Goal: Transaction & Acquisition: Subscribe to service/newsletter

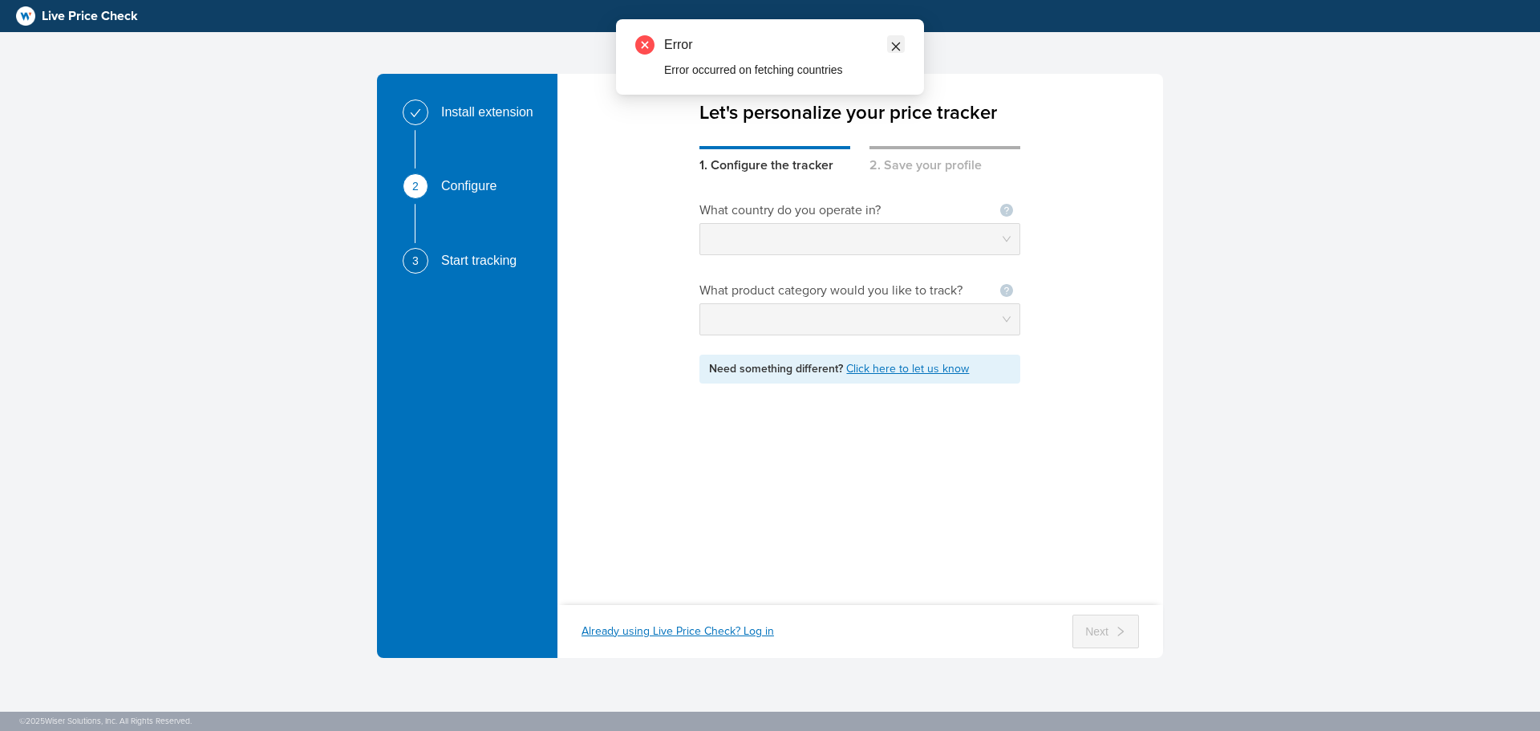
click at [899, 43] on icon "close" at bounding box center [896, 47] width 9 height 9
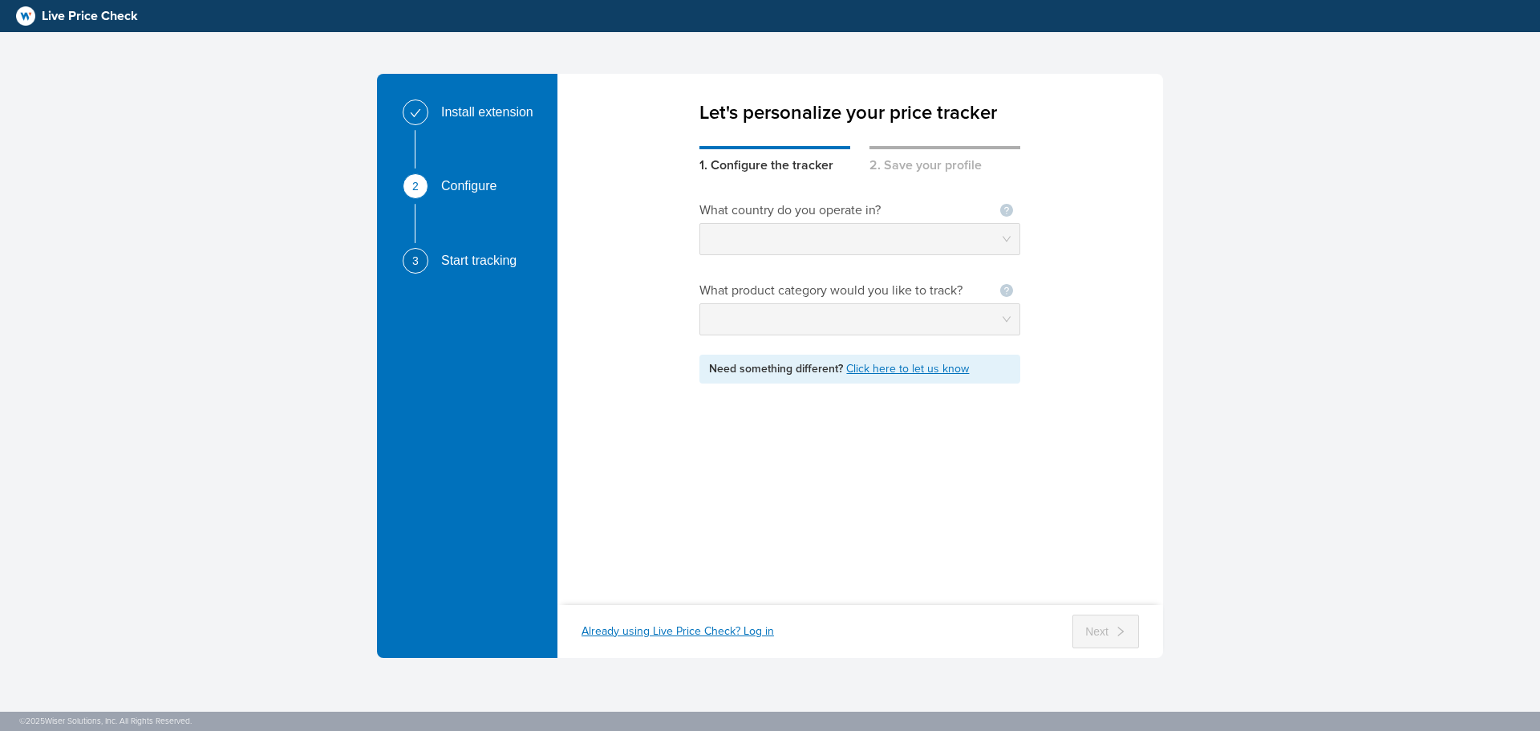
click at [1011, 241] on div at bounding box center [859, 239] width 321 height 32
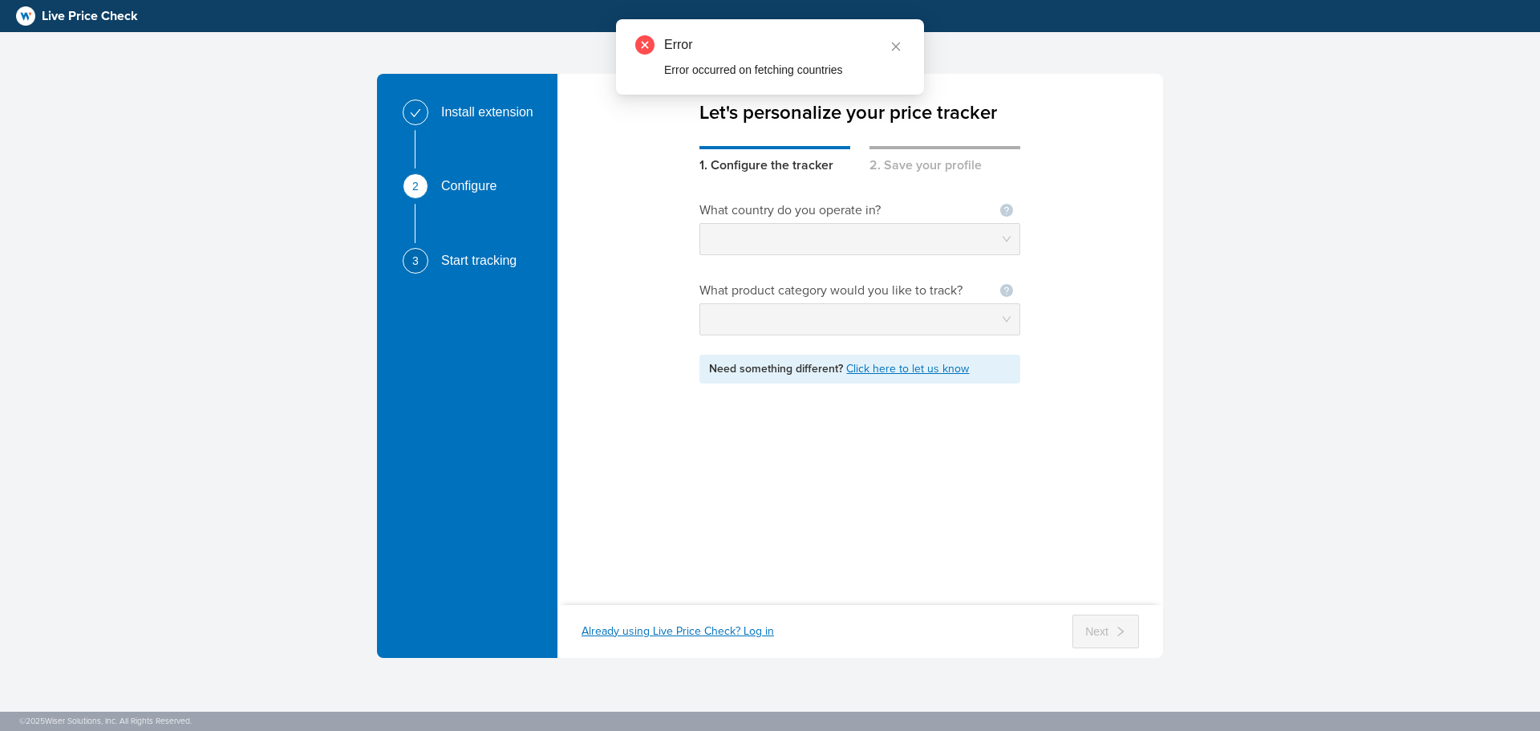
click at [907, 38] on div "Error Error occurred on fetching countries" at bounding box center [770, 56] width 308 height 75
click at [901, 46] on icon "close" at bounding box center [895, 46] width 11 height 11
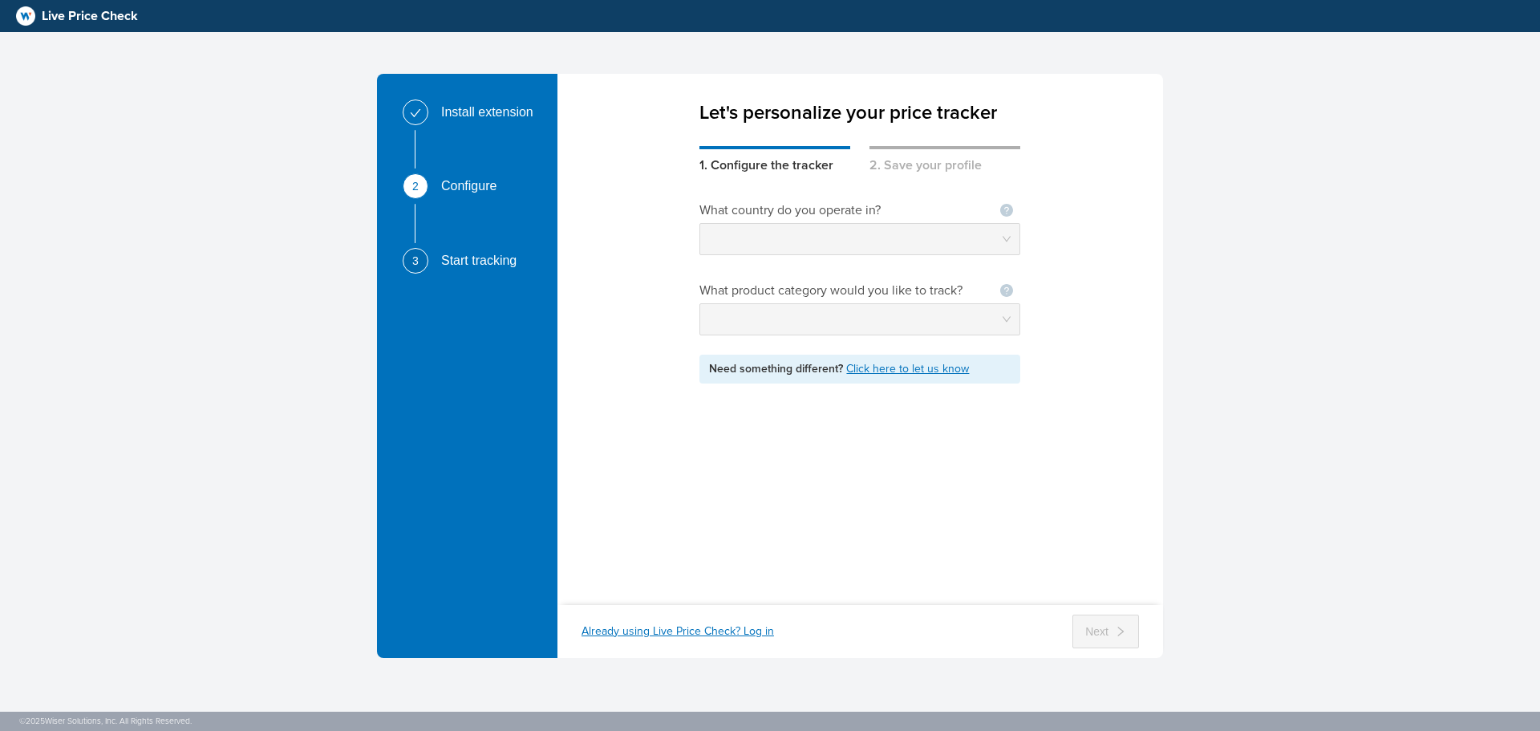
click at [910, 511] on div "What country do you operate in? Not seeing your country ? Let us know What prod…" at bounding box center [859, 379] width 321 height 409
click at [57, 20] on span "Live Price Check" at bounding box center [90, 15] width 96 height 19
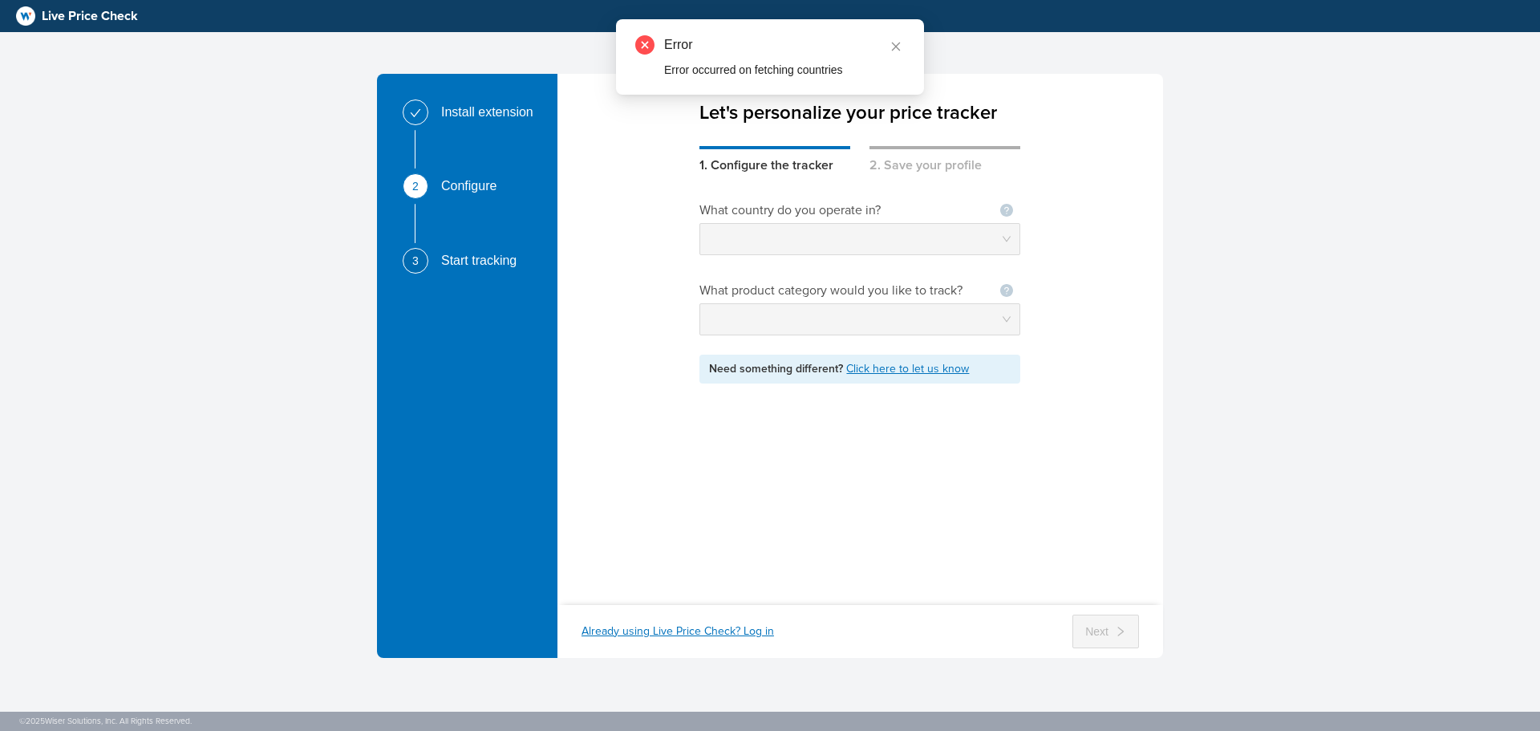
click at [674, 636] on div "Already using Live Price Check? Log in" at bounding box center [677, 631] width 192 height 16
click at [897, 47] on icon "close" at bounding box center [895, 46] width 11 height 11
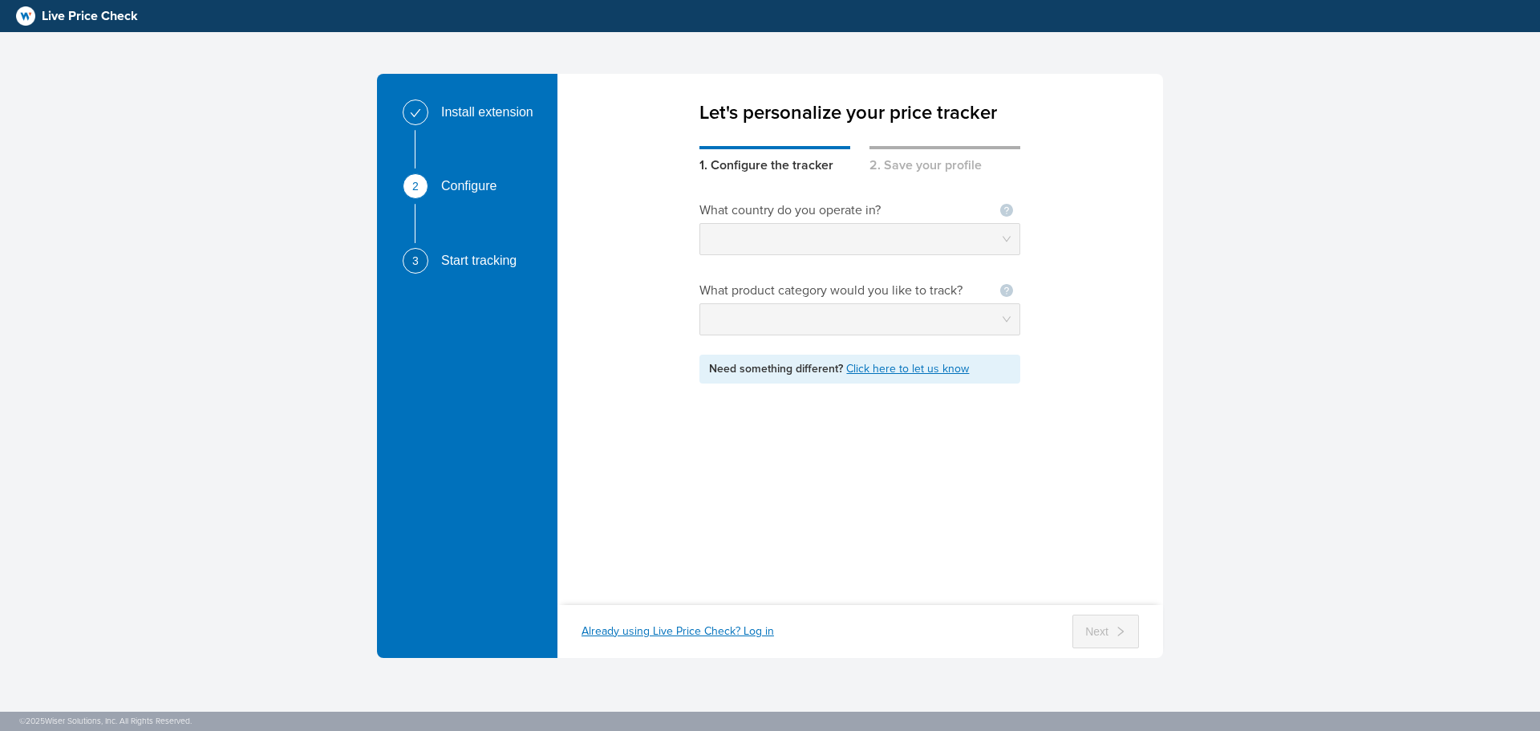
click at [1059, 689] on div "Install extension 2 Configure 3 Start tracking Let's personalize your price tra…" at bounding box center [770, 365] width 1540 height 731
drag, startPoint x: 923, startPoint y: 171, endPoint x: 926, endPoint y: 160, distance: 11.5
click at [923, 170] on div "2. Save your profile" at bounding box center [944, 160] width 151 height 29
drag, startPoint x: 926, startPoint y: 156, endPoint x: 710, endPoint y: 185, distance: 217.7
click at [922, 156] on div "2. Save your profile" at bounding box center [944, 160] width 151 height 29
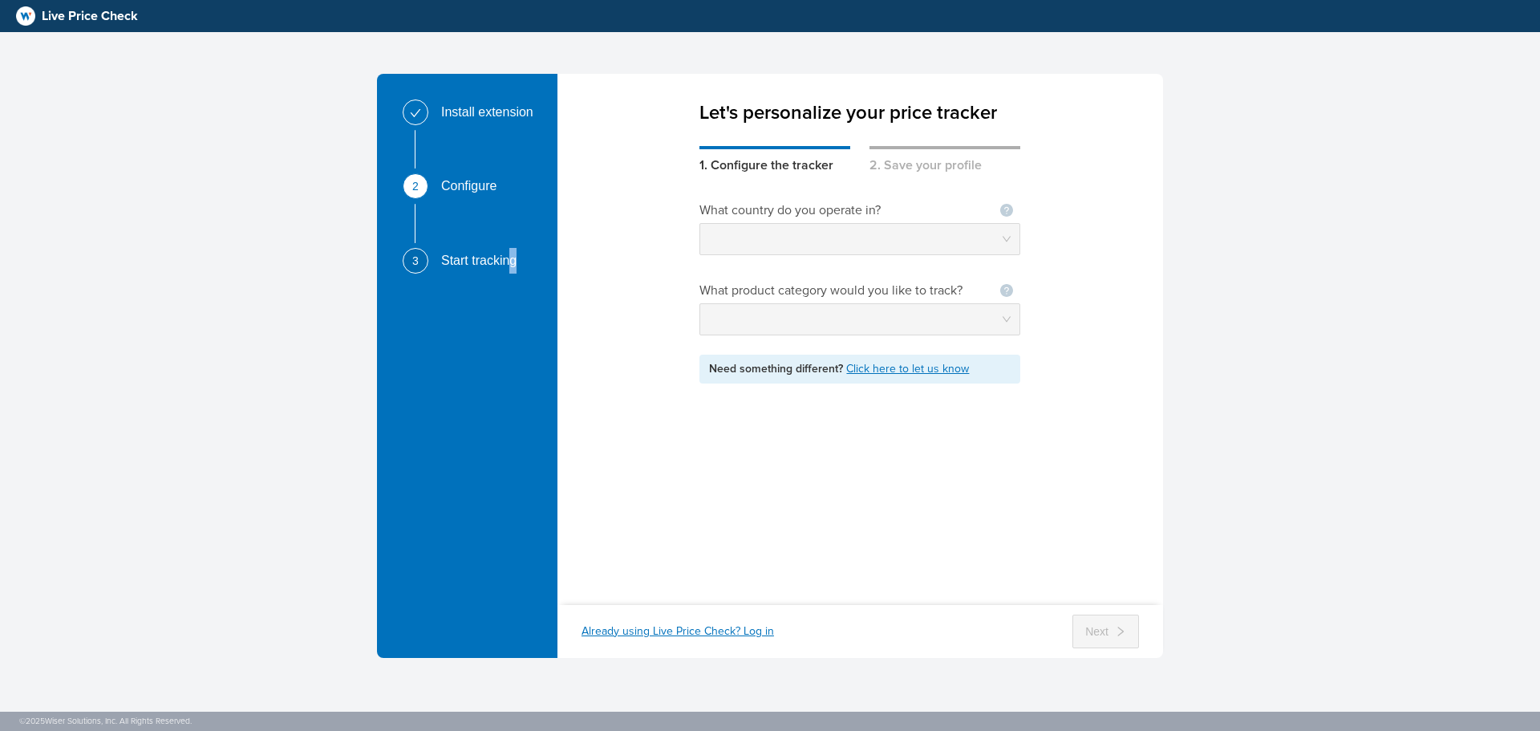
drag, startPoint x: 516, startPoint y: 257, endPoint x: 494, endPoint y: 266, distance: 23.7
click at [494, 266] on div "Start tracking" at bounding box center [485, 261] width 88 height 26
click at [75, 17] on span "Live Price Check" at bounding box center [90, 15] width 96 height 19
